Goal: Task Accomplishment & Management: Manage account settings

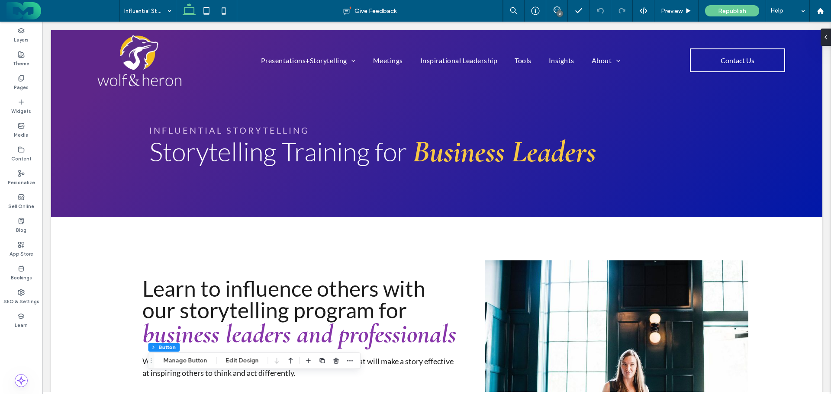
click at [21, 72] on div "Pages" at bounding box center [21, 83] width 42 height 24
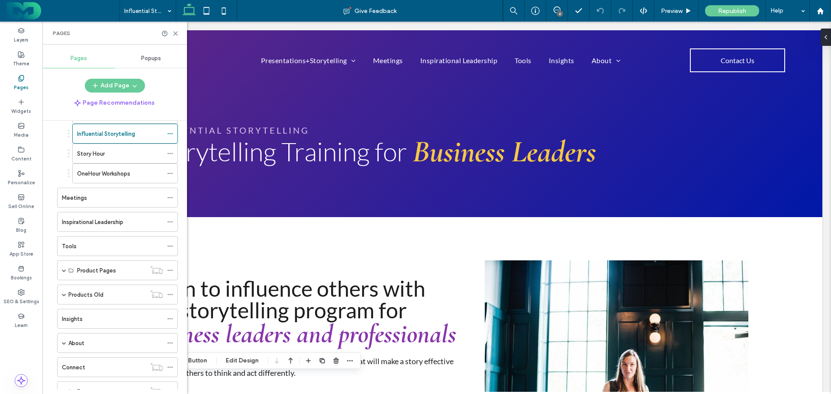
scroll to position [87, 0]
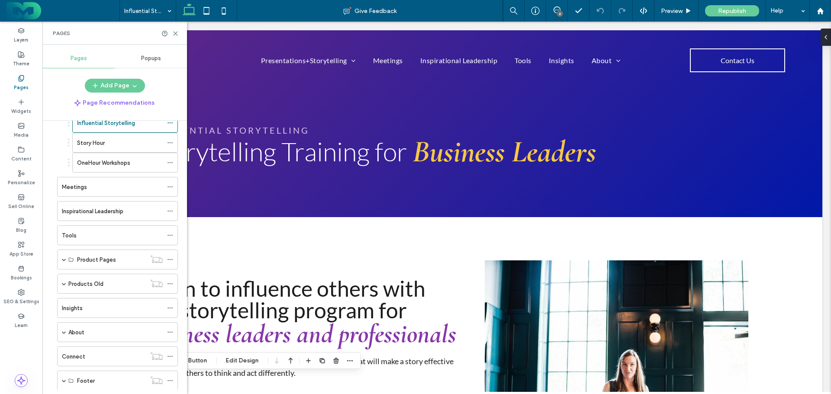
click at [80, 189] on label "Meetings" at bounding box center [74, 187] width 25 height 15
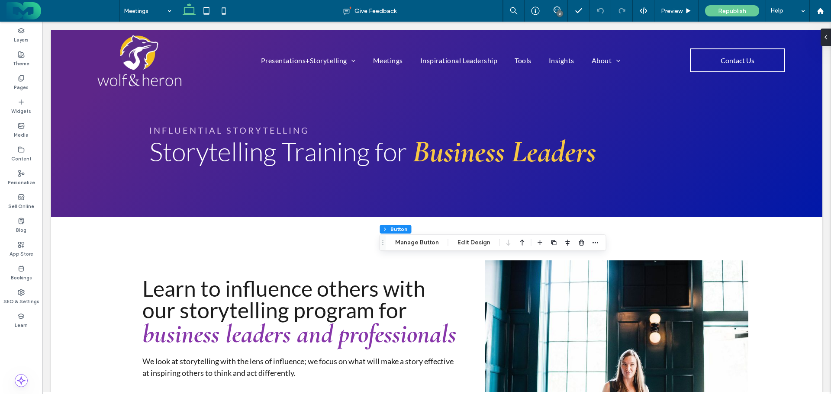
click at [417, 240] on button "Manage Button" at bounding box center [417, 243] width 55 height 10
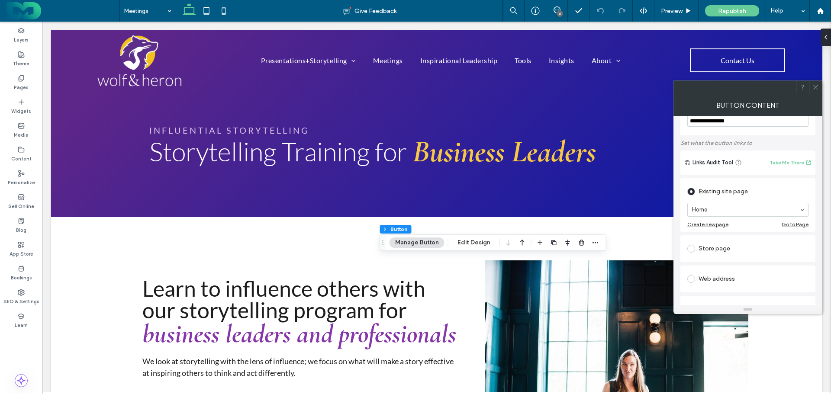
scroll to position [87, 0]
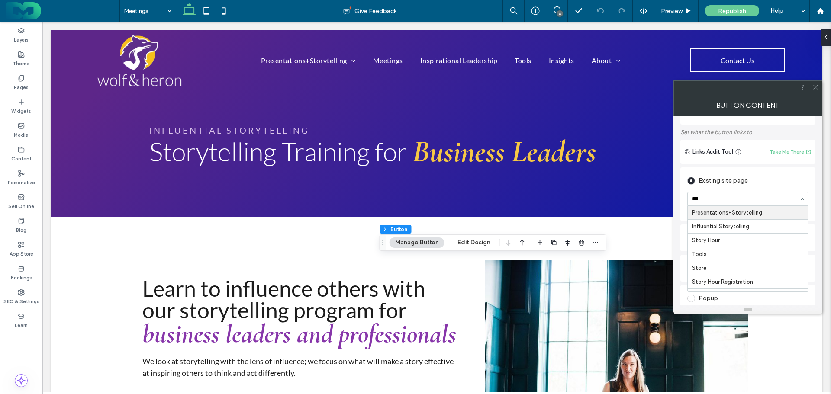
type input "****"
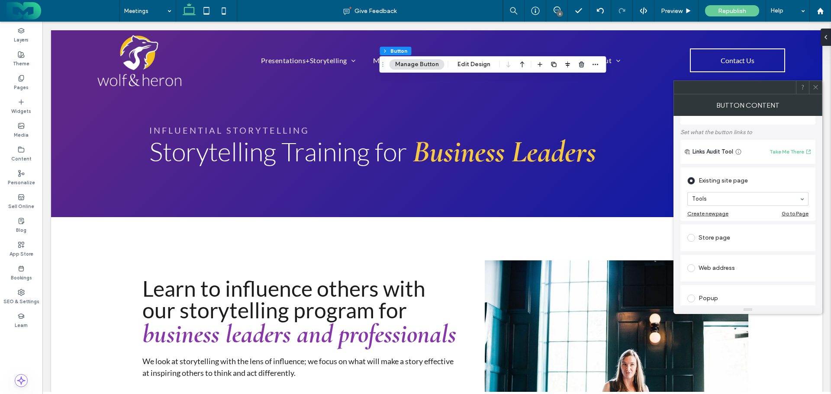
click at [817, 86] on use at bounding box center [816, 87] width 4 height 4
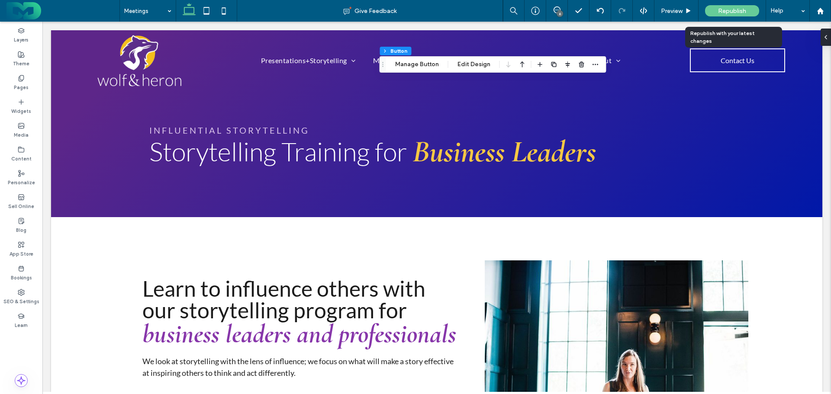
click at [725, 7] on span "Republish" at bounding box center [732, 10] width 28 height 7
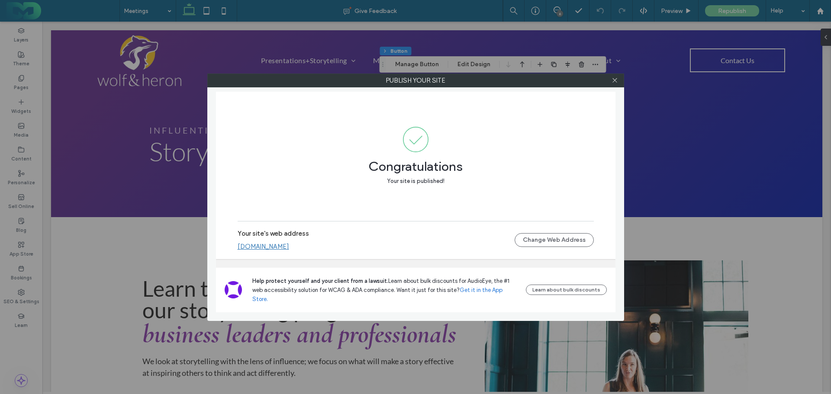
click at [616, 78] on icon at bounding box center [615, 80] width 6 height 6
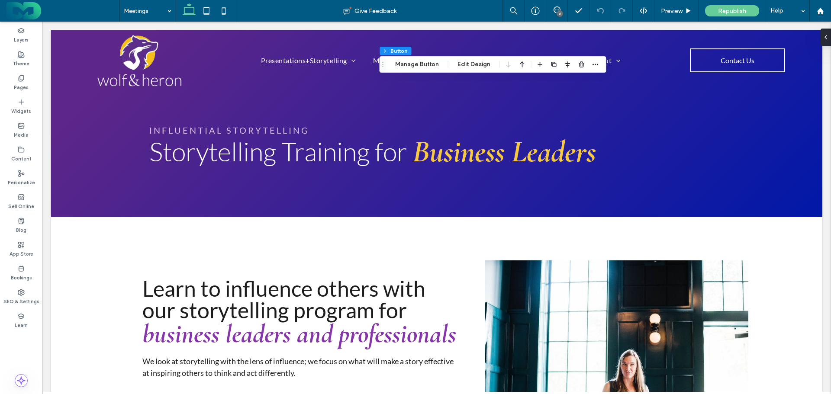
click at [558, 9] on icon at bounding box center [557, 9] width 7 height 7
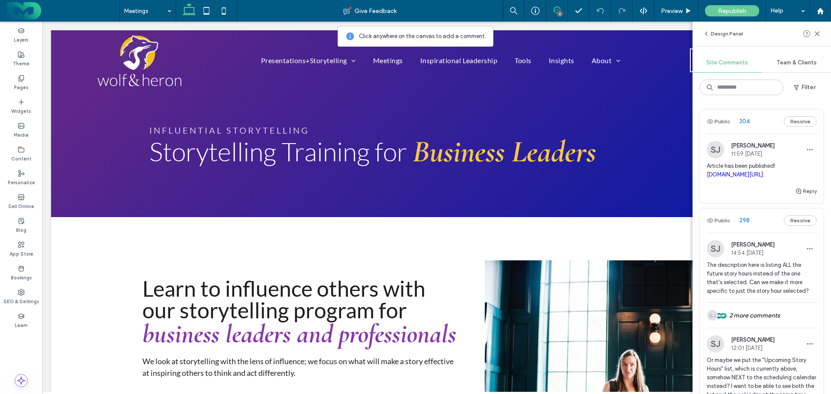
click at [787, 158] on div "[PERSON_NAME] 11:59 [DATE]" at bounding box center [762, 149] width 110 height 17
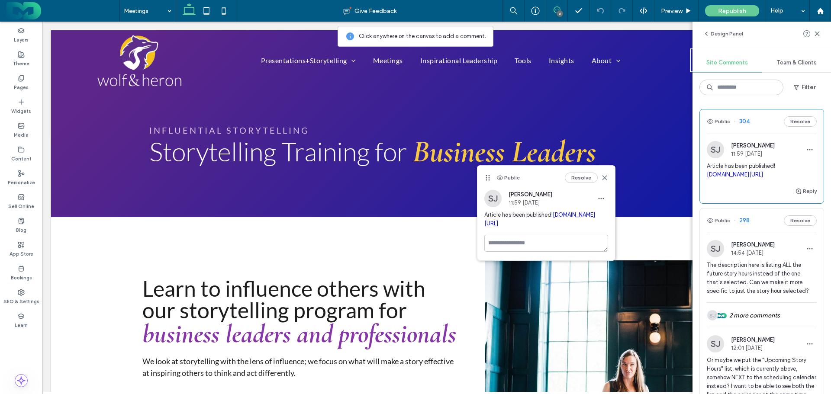
click at [578, 222] on link "[DOMAIN_NAME][URL]" at bounding box center [540, 219] width 111 height 15
click at [818, 35] on use at bounding box center [817, 34] width 4 height 4
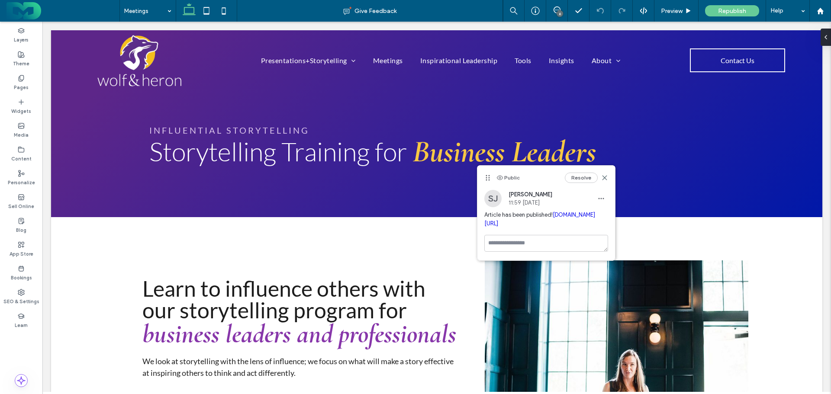
click at [605, 175] on icon at bounding box center [604, 178] width 7 height 7
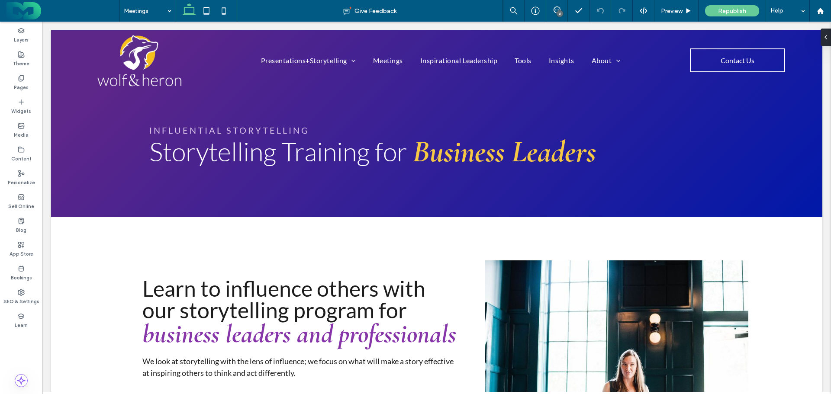
click at [18, 79] on icon at bounding box center [21, 78] width 7 height 7
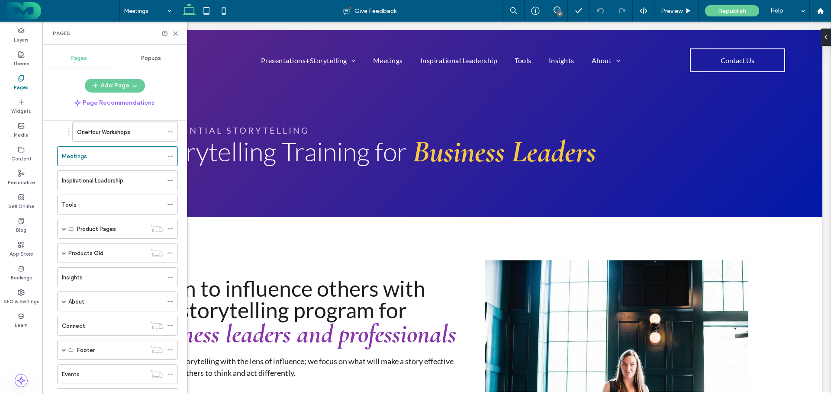
scroll to position [130, 0]
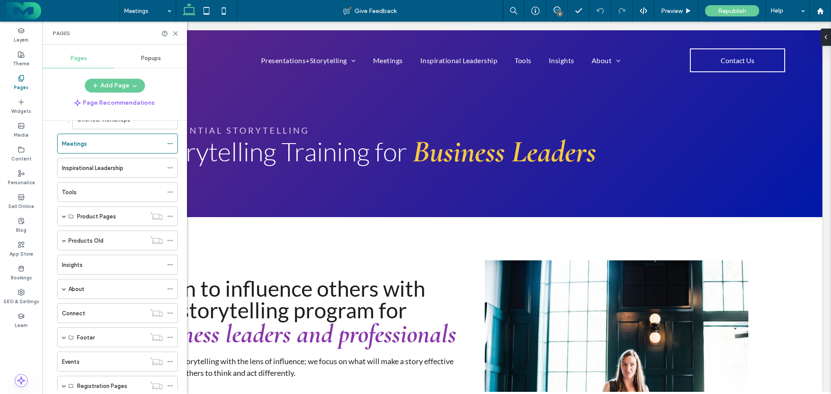
click at [97, 164] on label "Inspirational Leadership" at bounding box center [92, 168] width 61 height 15
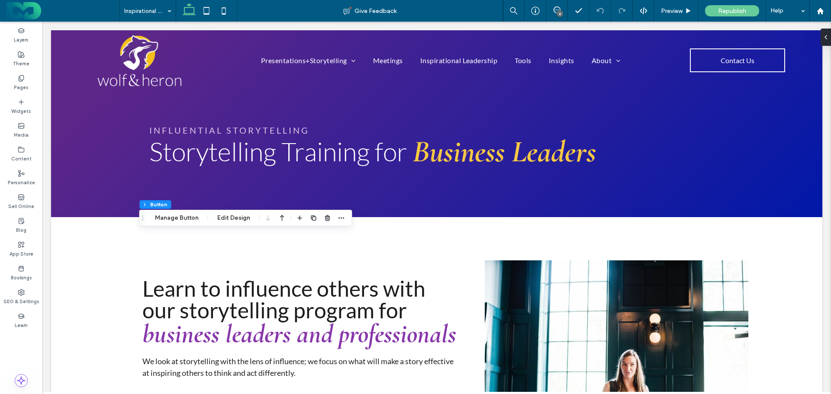
click at [174, 219] on button "Manage Button" at bounding box center [176, 218] width 55 height 10
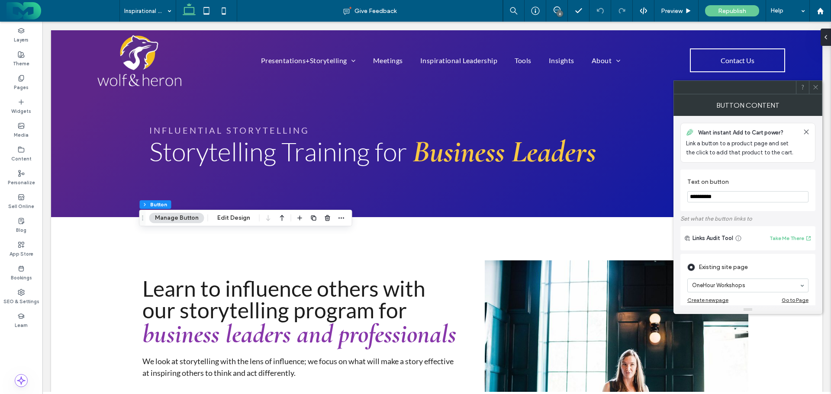
click at [816, 86] on icon at bounding box center [816, 87] width 6 height 6
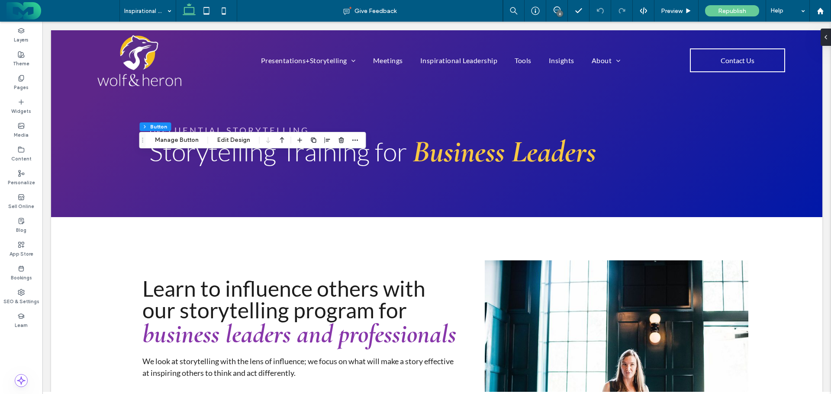
click at [174, 139] on button "Manage Button" at bounding box center [176, 140] width 55 height 10
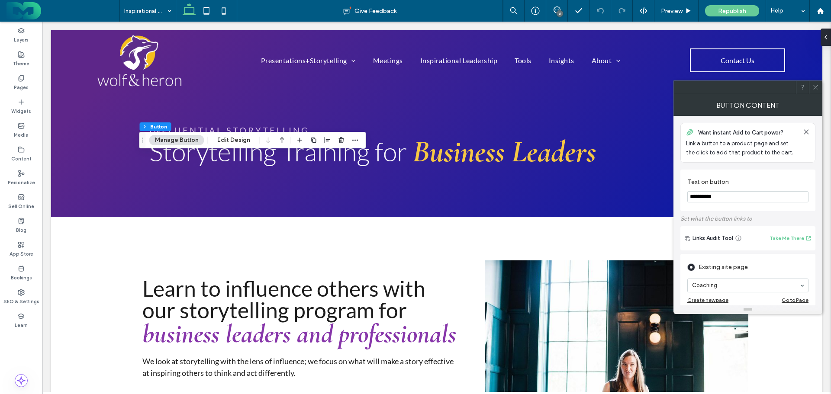
click at [814, 84] on icon at bounding box center [816, 87] width 6 height 6
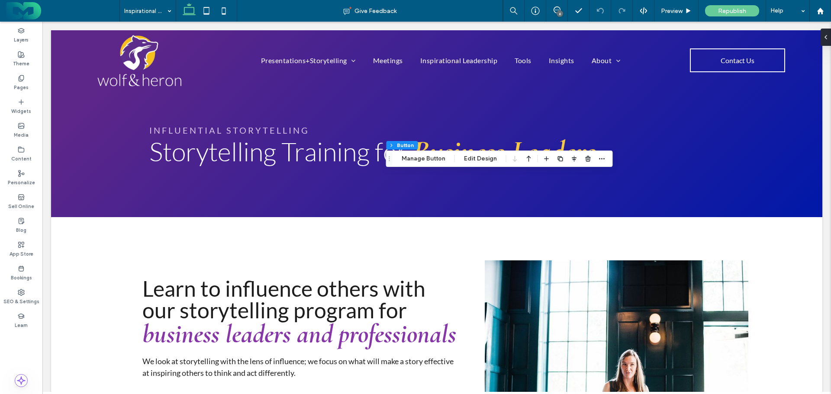
click at [417, 158] on button "Manage Button" at bounding box center [423, 159] width 55 height 10
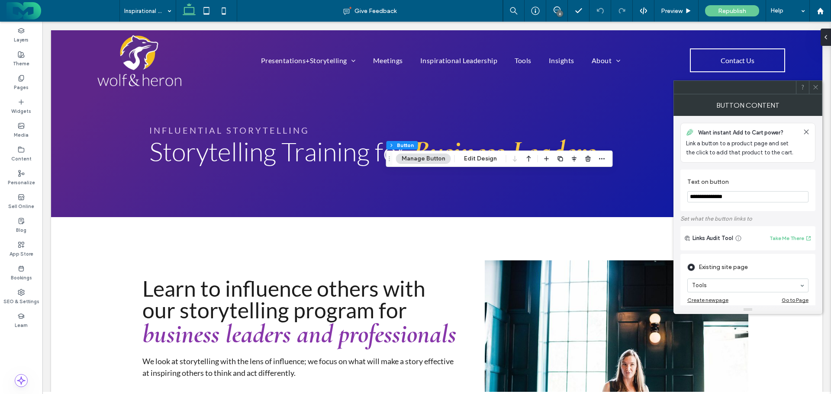
click at [812, 84] on div at bounding box center [815, 87] width 13 height 13
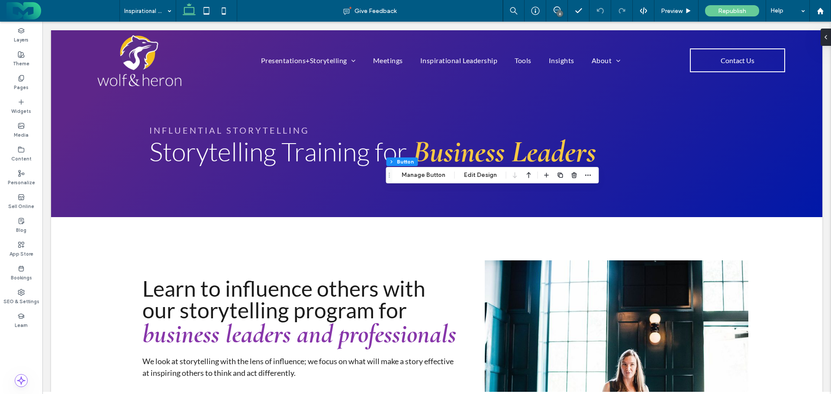
type input "**"
click at [420, 174] on button "Manage Button" at bounding box center [423, 175] width 55 height 10
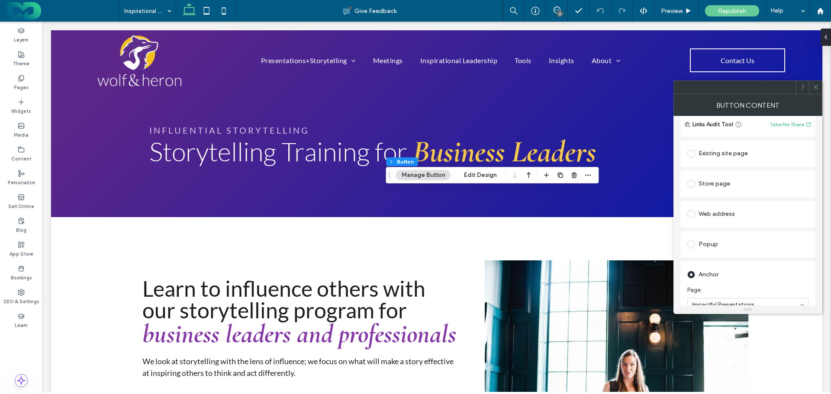
scroll to position [130, 0]
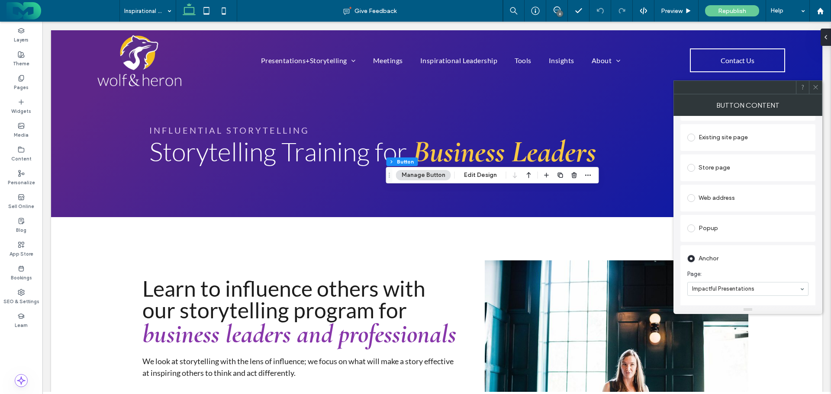
click at [811, 87] on div at bounding box center [815, 87] width 13 height 13
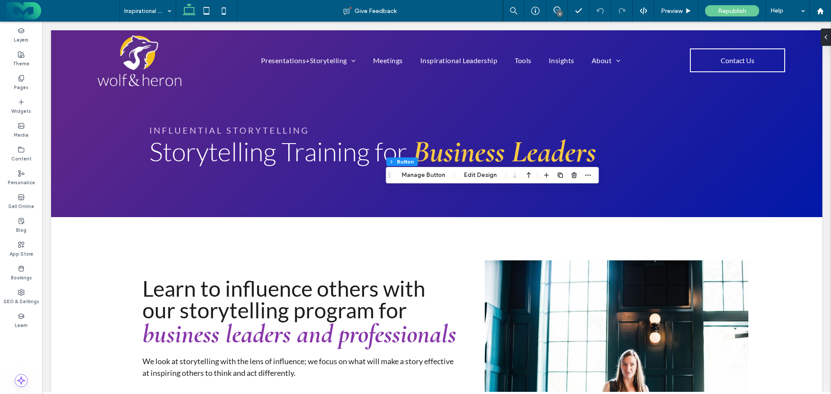
click at [15, 76] on div "Pages" at bounding box center [21, 83] width 42 height 24
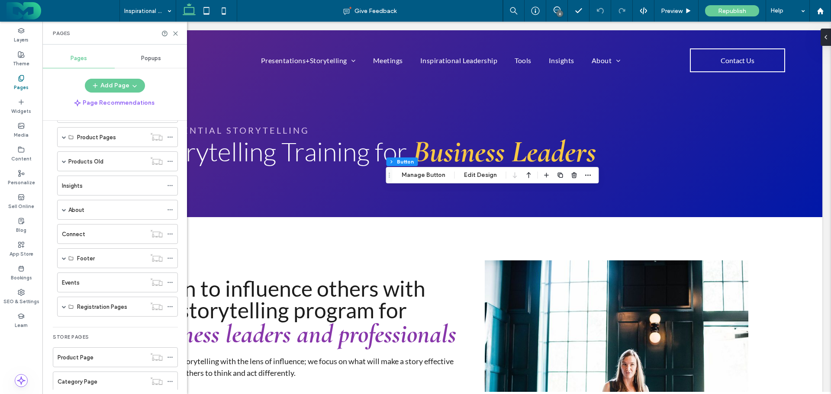
scroll to position [217, 0]
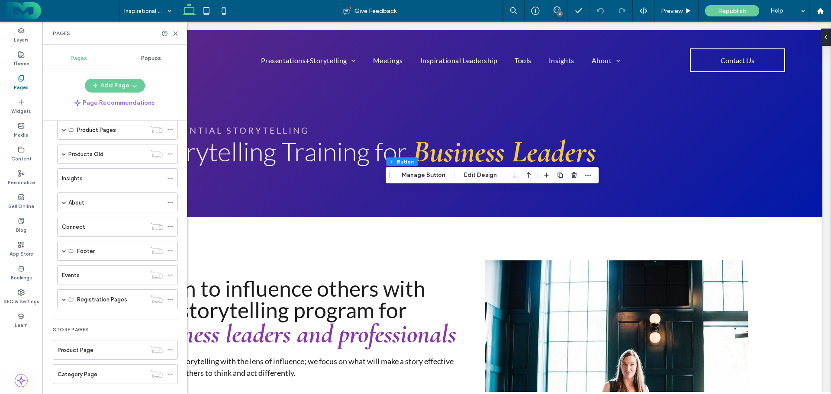
click at [62, 202] on span at bounding box center [64, 202] width 4 height 4
click at [93, 222] on label "Speaking" at bounding box center [89, 222] width 24 height 15
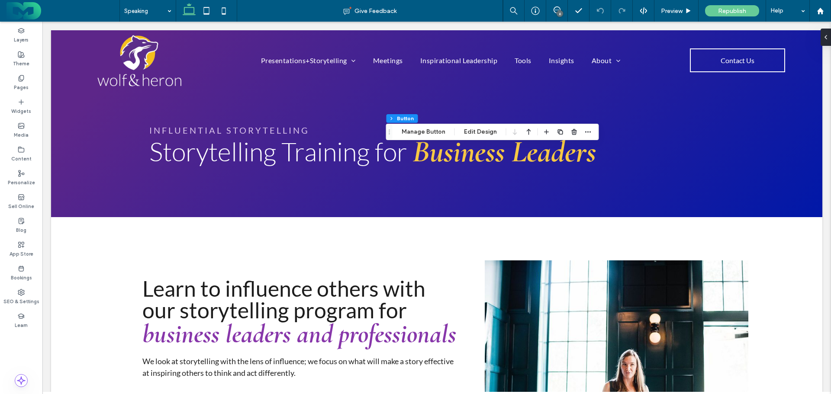
click at [421, 131] on button "Manage Button" at bounding box center [423, 132] width 55 height 10
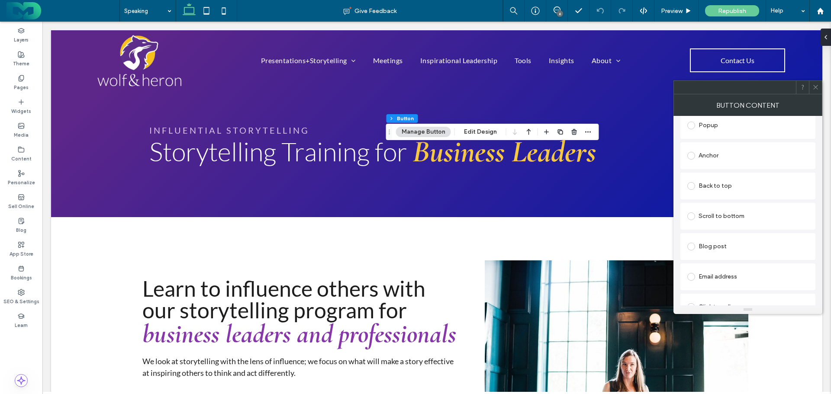
click at [708, 154] on div "Anchor" at bounding box center [748, 156] width 121 height 14
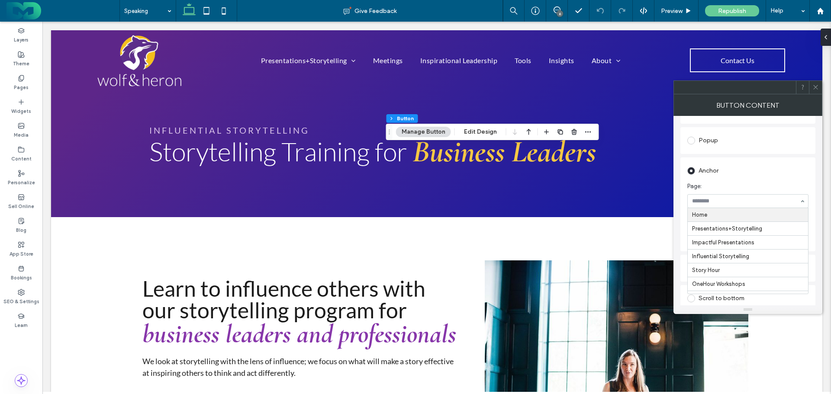
scroll to position [233, 0]
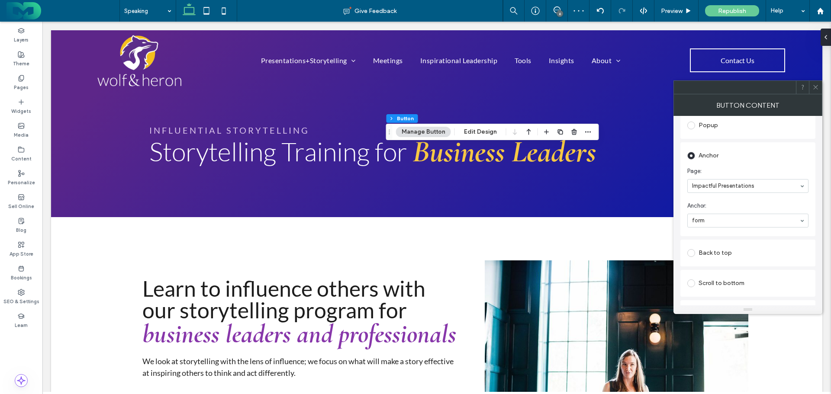
click at [817, 87] on icon at bounding box center [816, 87] width 6 height 6
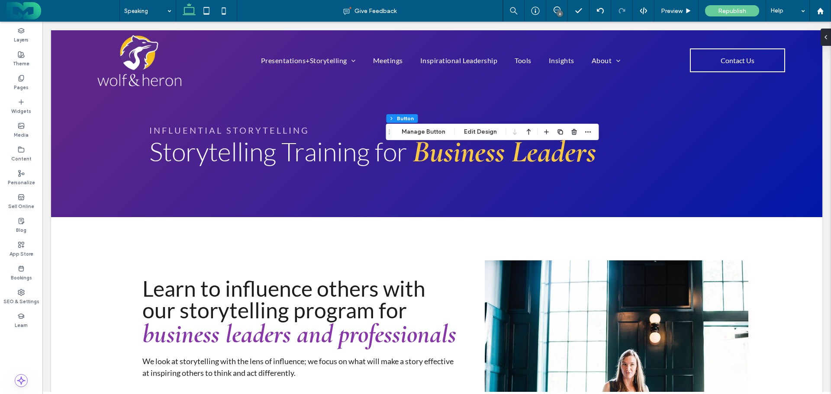
click at [17, 220] on div "Blog" at bounding box center [21, 226] width 42 height 24
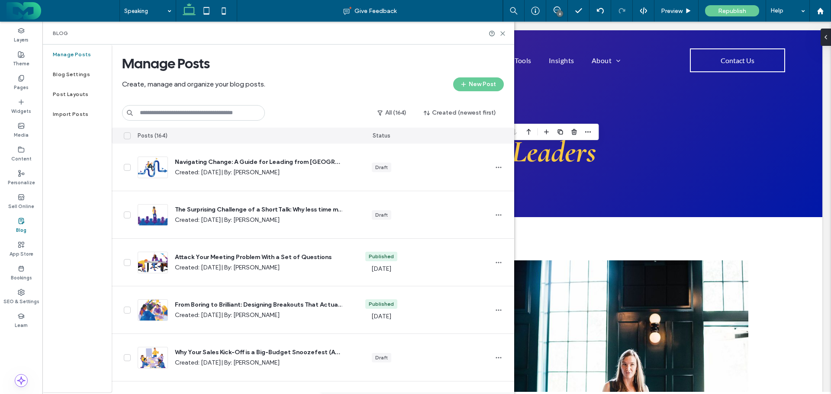
click at [169, 113] on input at bounding box center [193, 113] width 143 height 16
type input "*****"
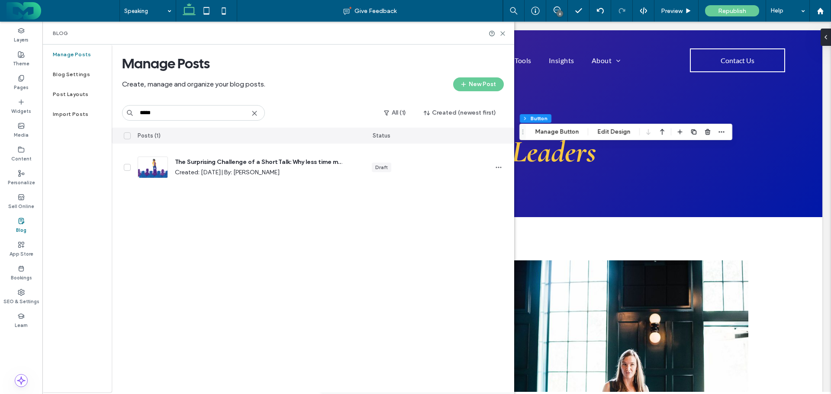
drag, startPoint x: 175, startPoint y: 113, endPoint x: 114, endPoint y: 110, distance: 61.2
click at [114, 110] on div "Manage Posts Create, manage and organize your blog posts. New Post ***** All (1…" at bounding box center [313, 86] width 403 height 83
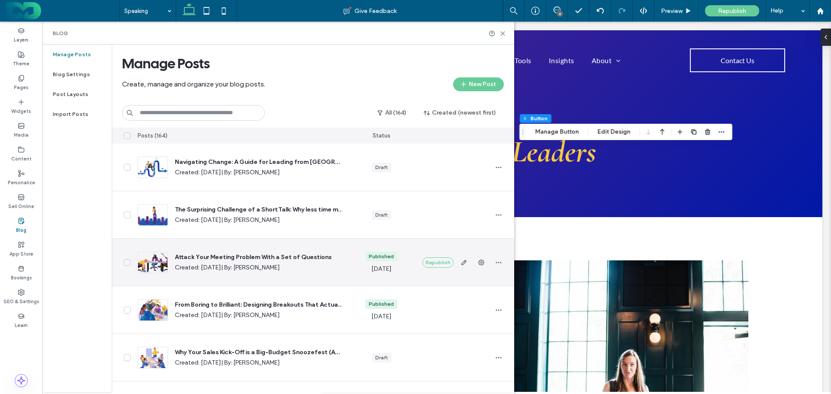
click at [480, 262] on icon "button" at bounding box center [481, 262] width 7 height 7
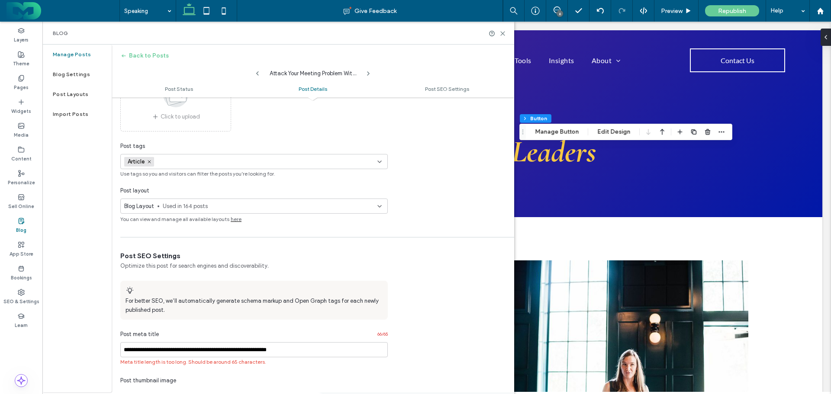
scroll to position [347, 0]
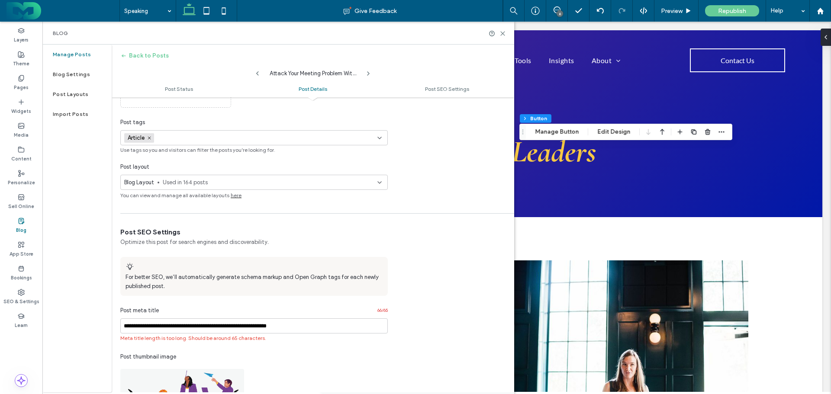
click at [213, 141] on input at bounding box center [188, 138] width 60 height 7
click at [427, 151] on div "**********" at bounding box center [313, 37] width 403 height 234
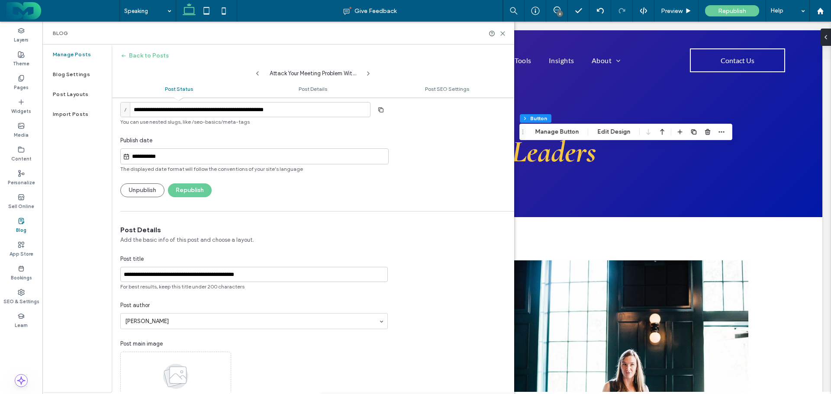
scroll to position [0, 0]
